Goal: Book appointment/travel/reservation

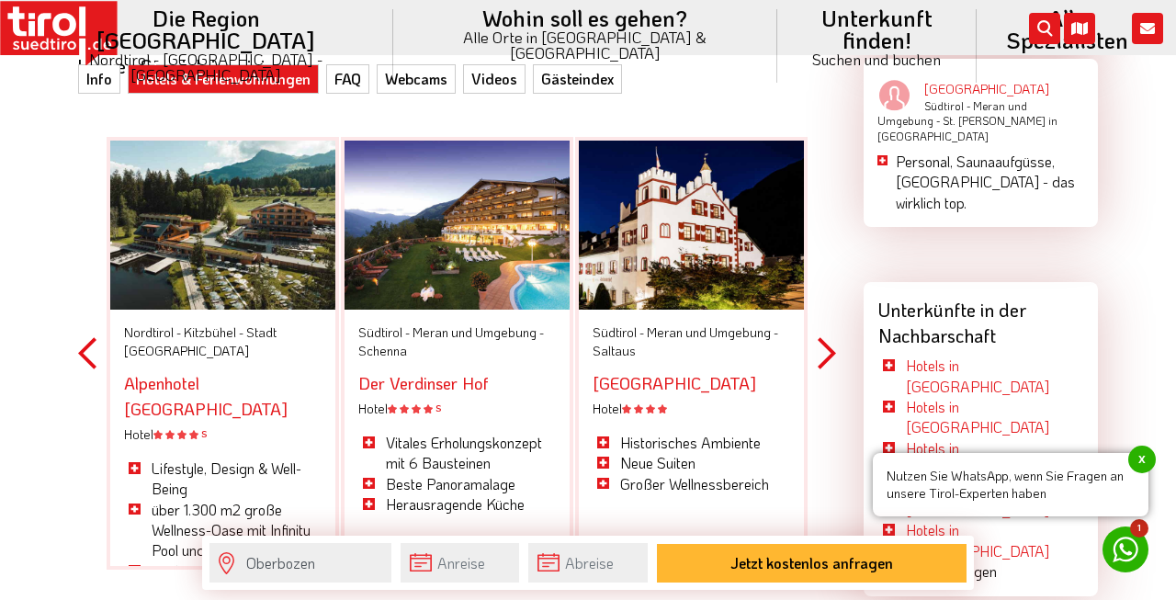
scroll to position [2279, 0]
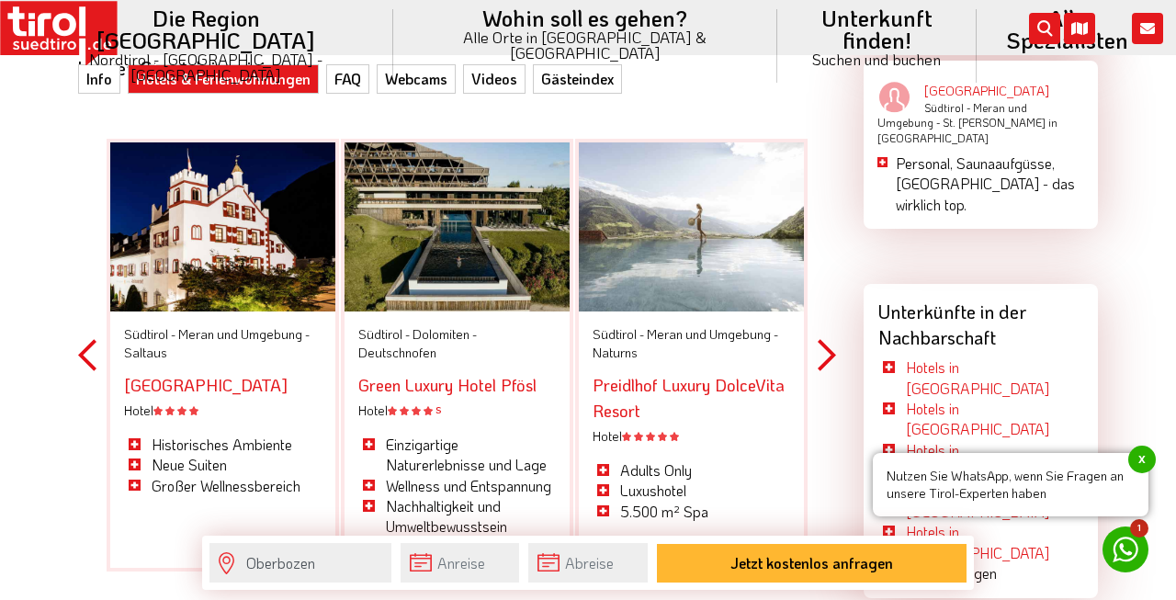
click at [826, 326] on button "Next" at bounding box center [827, 355] width 18 height 536
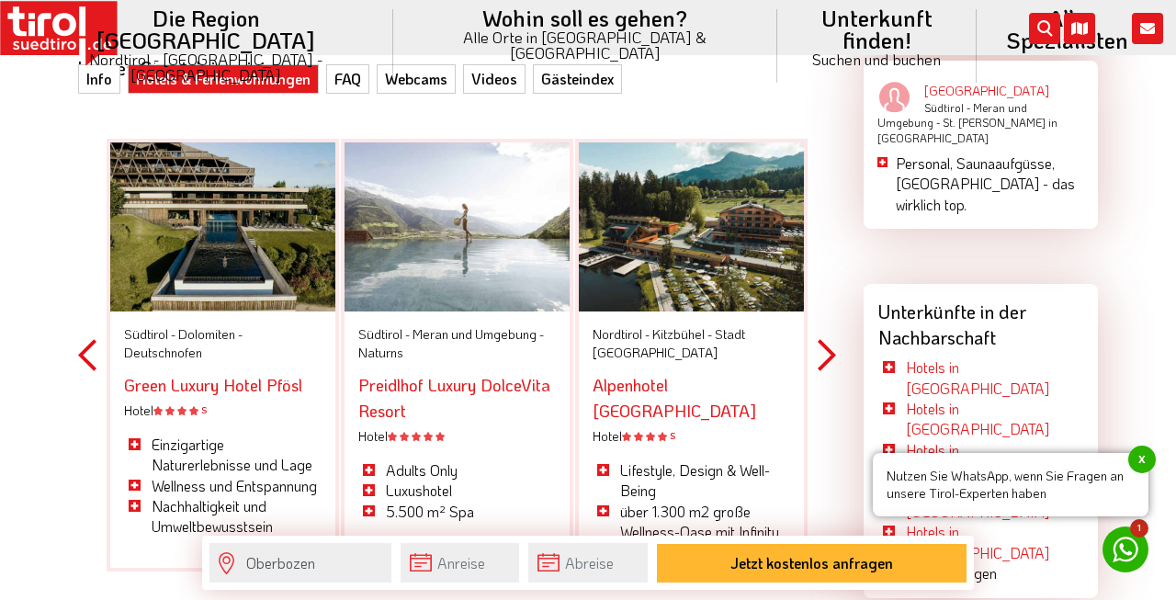
click at [826, 326] on button "Next" at bounding box center [827, 355] width 18 height 536
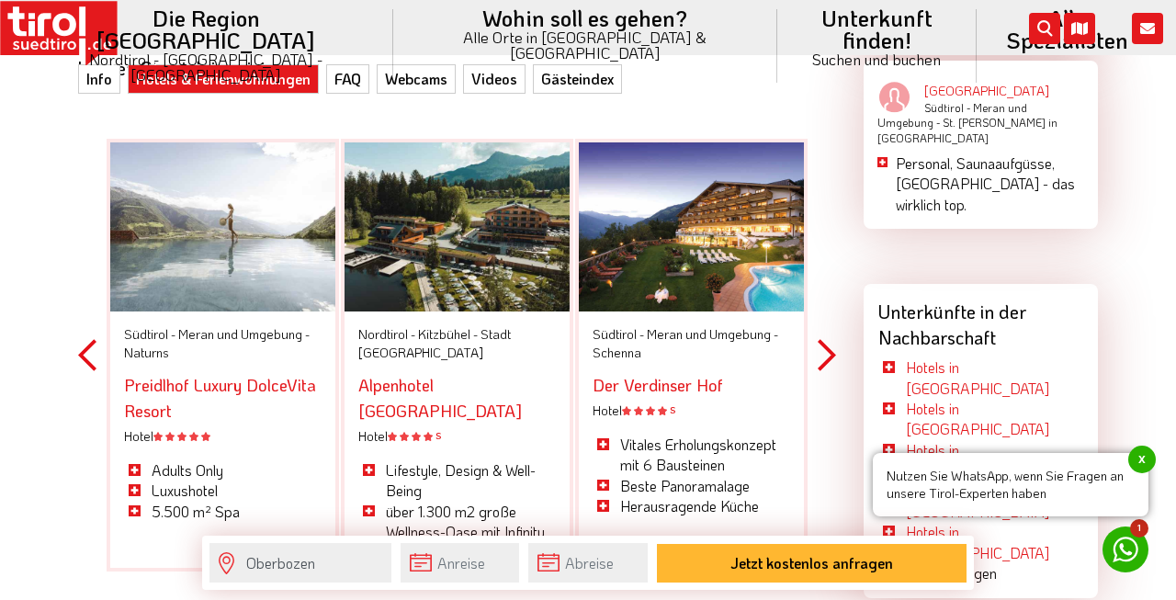
click at [676, 374] on link "Der Verdinser Hof" at bounding box center [658, 385] width 131 height 22
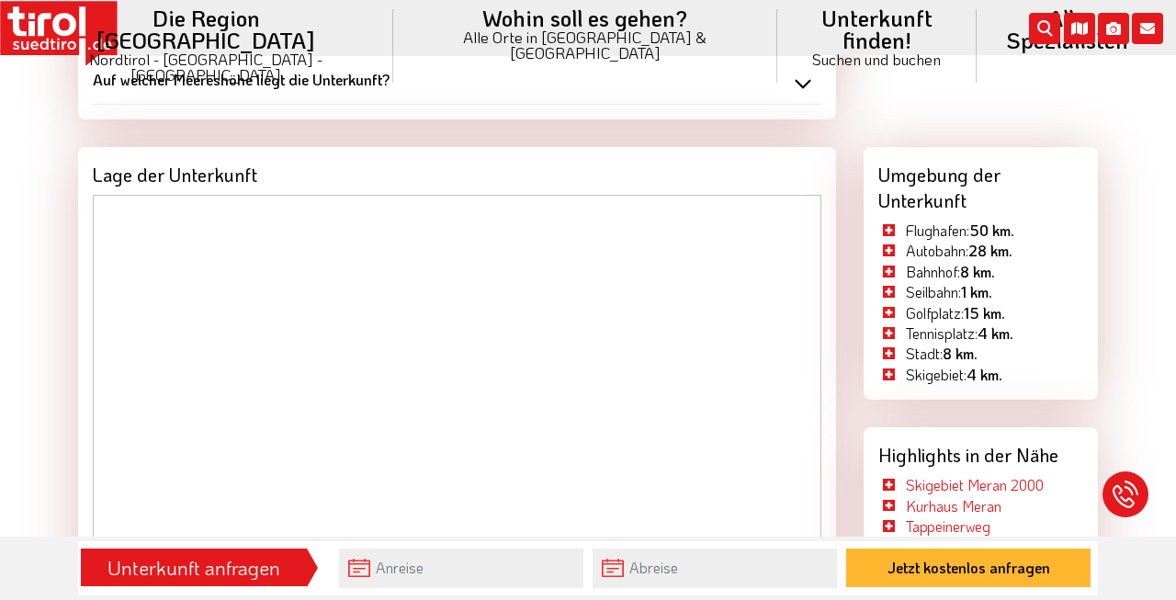
scroll to position [2598, 0]
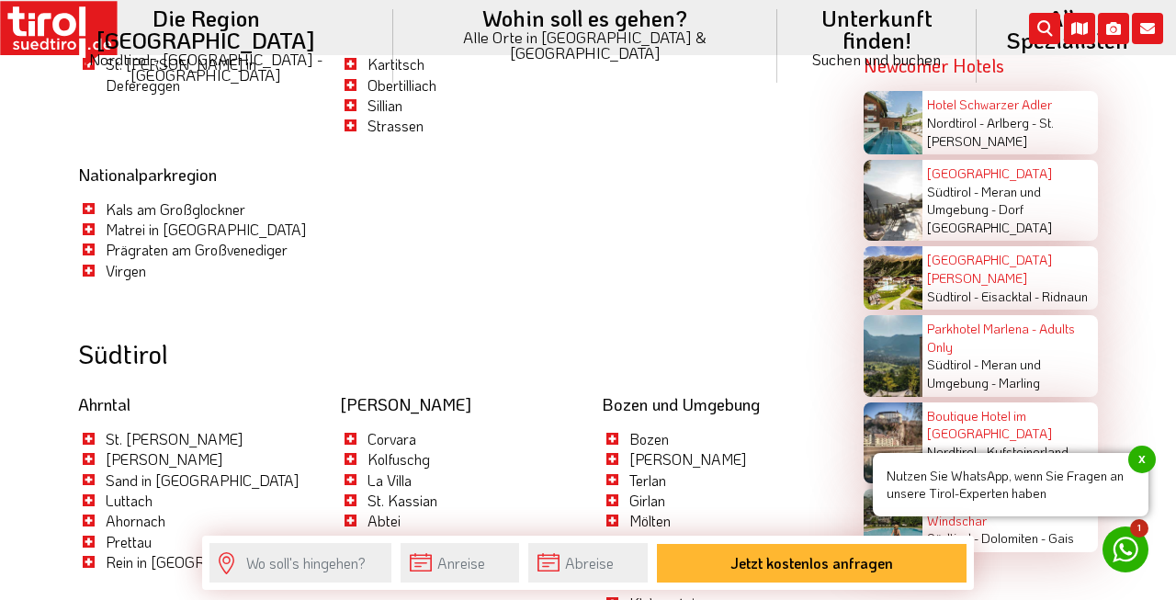
scroll to position [3316, 0]
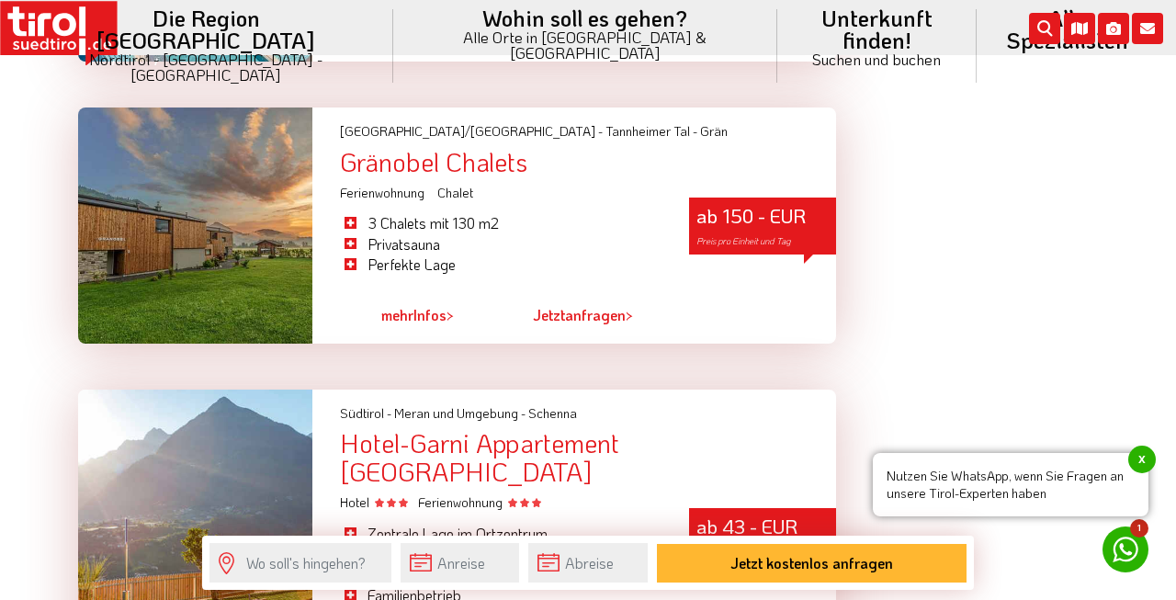
scroll to position [4626, 0]
